Goal: Task Accomplishment & Management: Complete application form

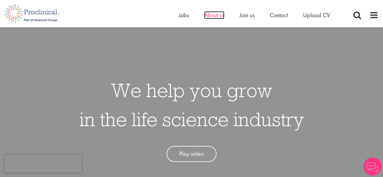
click at [221, 18] on span "About us" at bounding box center [214, 15] width 20 height 8
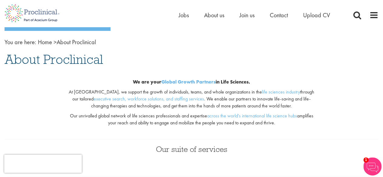
scroll to position [50, 0]
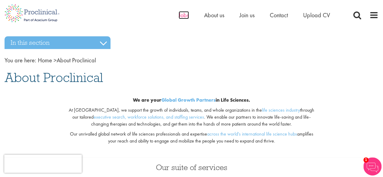
click at [179, 14] on span "Jobs" at bounding box center [184, 15] width 10 height 8
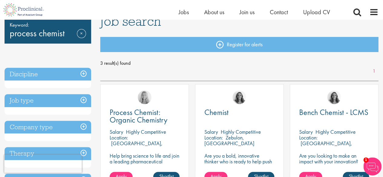
scroll to position [101, 0]
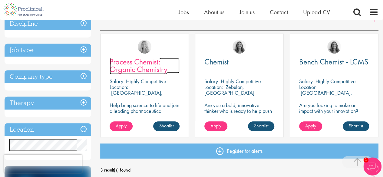
click at [145, 67] on span "Process Chemist: Organic Chemistry" at bounding box center [139, 66] width 58 height 18
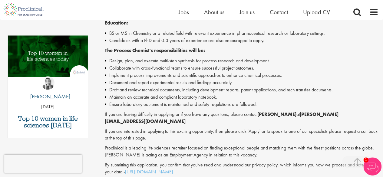
scroll to position [353, 0]
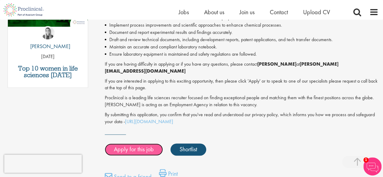
click at [142, 144] on link "Apply for this job" at bounding box center [134, 150] width 58 height 12
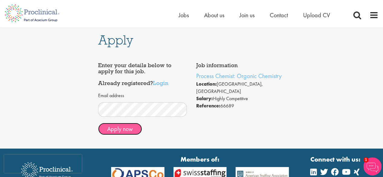
click at [120, 128] on button "Apply now" at bounding box center [120, 129] width 44 height 12
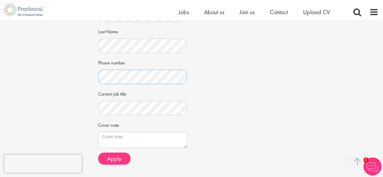
scroll to position [151, 0]
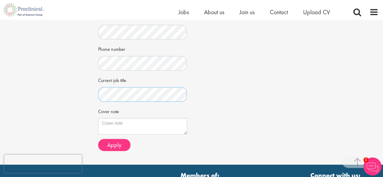
click at [98, 139] on button "Apply" at bounding box center [114, 145] width 32 height 12
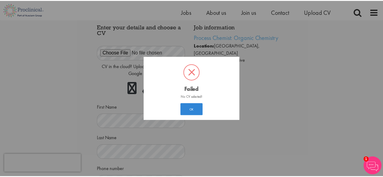
scroll to position [9, 0]
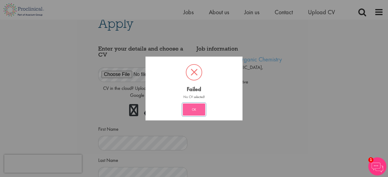
click at [193, 111] on button "OK" at bounding box center [194, 110] width 22 height 12
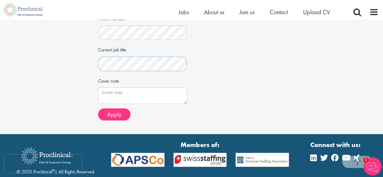
scroll to position [174, 0]
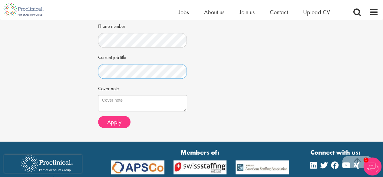
click at [98, 116] on button "Apply" at bounding box center [114, 122] width 32 height 12
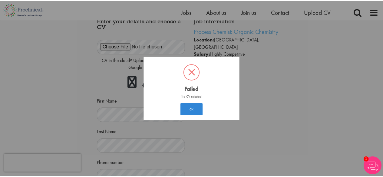
scroll to position [9, 0]
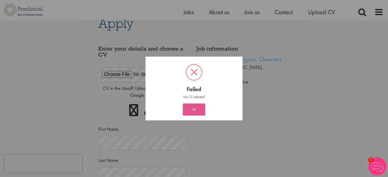
click at [191, 106] on button "OK" at bounding box center [194, 110] width 22 height 12
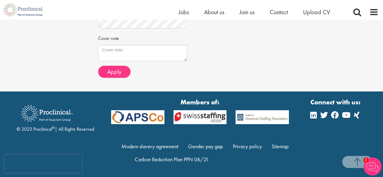
scroll to position [174, 0]
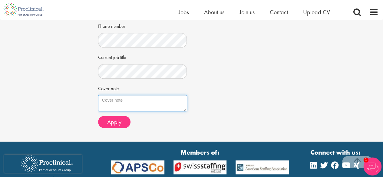
click at [153, 106] on textarea "Cover note" at bounding box center [142, 103] width 89 height 16
click at [232, 108] on div "Job information Process Chemist: Organic Chemistry Location: Cambridge, USA Sal…" at bounding box center [192, 4] width 196 height 255
click at [156, 102] on textarea "Cover note" at bounding box center [142, 103] width 89 height 16
click at [247, 101] on div "Job information Process Chemist: Organic Chemistry Location: Cambridge, USA Sal…" at bounding box center [192, 4] width 196 height 255
click at [156, 101] on textarea "Cover note" at bounding box center [142, 103] width 89 height 16
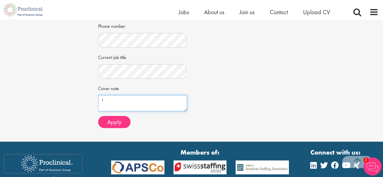
type textarea "I"
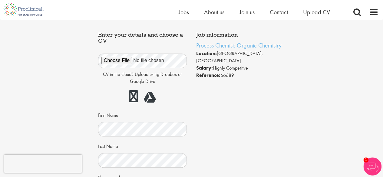
scroll to position [225, 0]
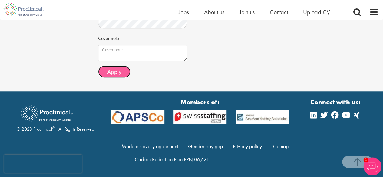
click at [121, 68] on span "Apply" at bounding box center [114, 72] width 14 height 8
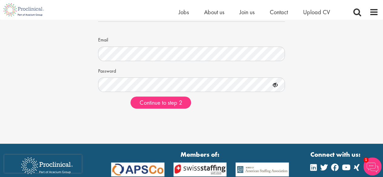
click at [276, 84] on icon at bounding box center [275, 85] width 10 height 10
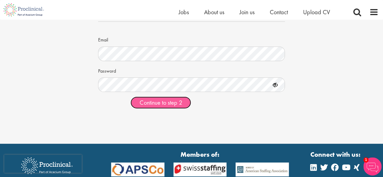
click at [162, 107] on button "Continue to step 2" at bounding box center [161, 103] width 61 height 12
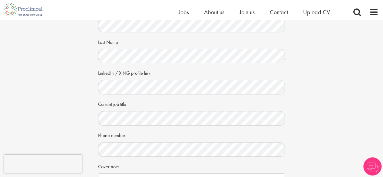
scroll to position [101, 0]
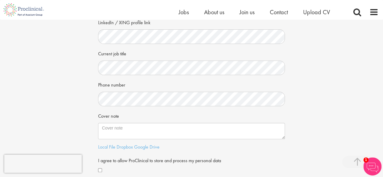
click at [177, 119] on div "Cover note" at bounding box center [191, 125] width 187 height 28
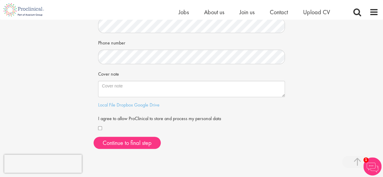
scroll to position [151, 0]
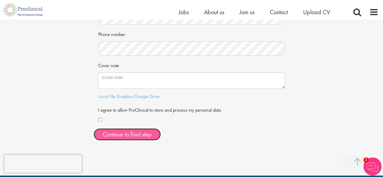
click at [144, 133] on button "Continue to final step" at bounding box center [127, 134] width 67 height 12
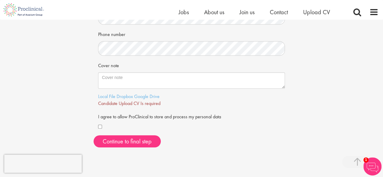
click at [127, 105] on span "Candidate Upload CV Is required" at bounding box center [129, 103] width 62 height 6
click at [112, 98] on link "Local File" at bounding box center [106, 96] width 17 height 6
click at [165, 102] on link "Here" at bounding box center [164, 103] width 10 height 6
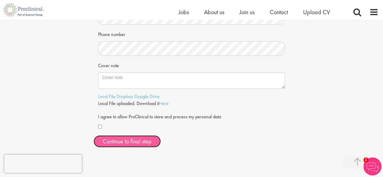
click at [147, 138] on span "Continue to final step" at bounding box center [127, 141] width 49 height 8
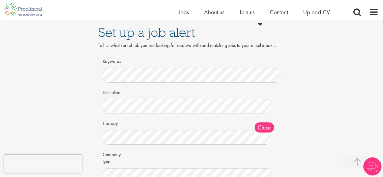
scroll to position [18, 0]
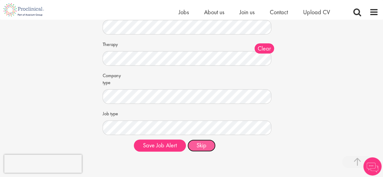
click at [200, 140] on button "Skip" at bounding box center [201, 146] width 28 height 12
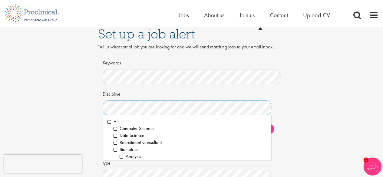
scroll to position [0, 0]
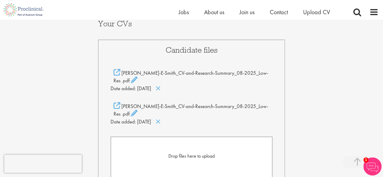
scroll to position [151, 0]
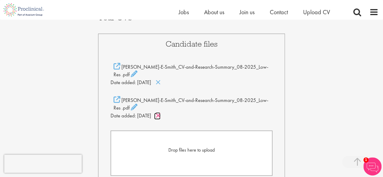
click at [161, 112] on icon at bounding box center [157, 115] width 5 height 7
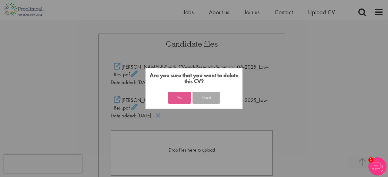
click at [180, 96] on button "Yes" at bounding box center [179, 98] width 22 height 12
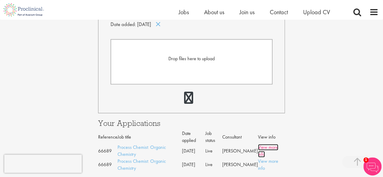
click at [278, 144] on link "View more info" at bounding box center [268, 150] width 20 height 13
